Goal: Task Accomplishment & Management: Use online tool/utility

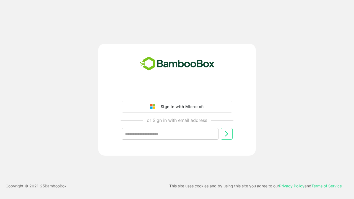
type input "**********"
click at [227, 134] on icon at bounding box center [226, 134] width 7 height 7
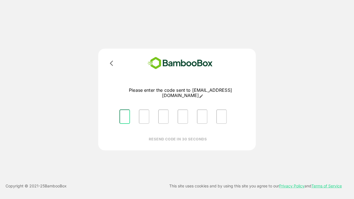
type input "*"
